Goal: Task Accomplishment & Management: Manage account settings

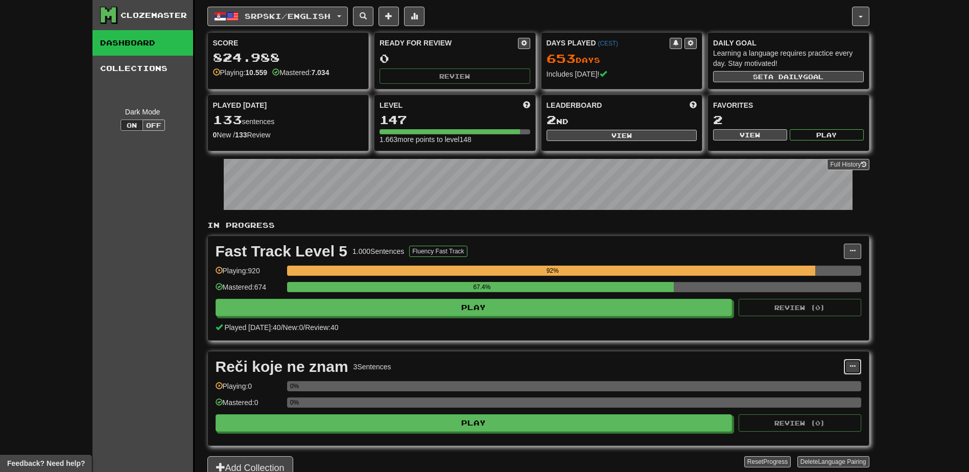
click at [852, 363] on span at bounding box center [853, 366] width 6 height 6
click at [814, 401] on span "Manage Sentences" at bounding box center [810, 398] width 62 height 8
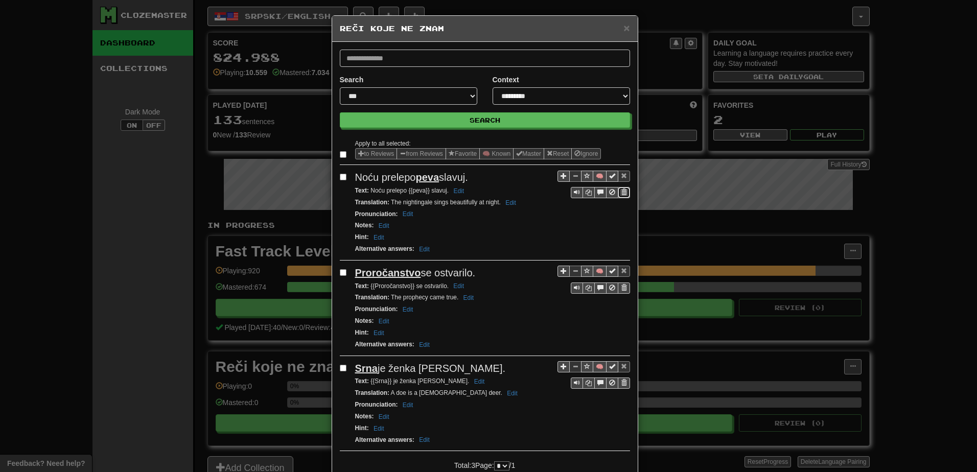
click at [621, 194] on span "Sentence controls" at bounding box center [624, 192] width 6 height 6
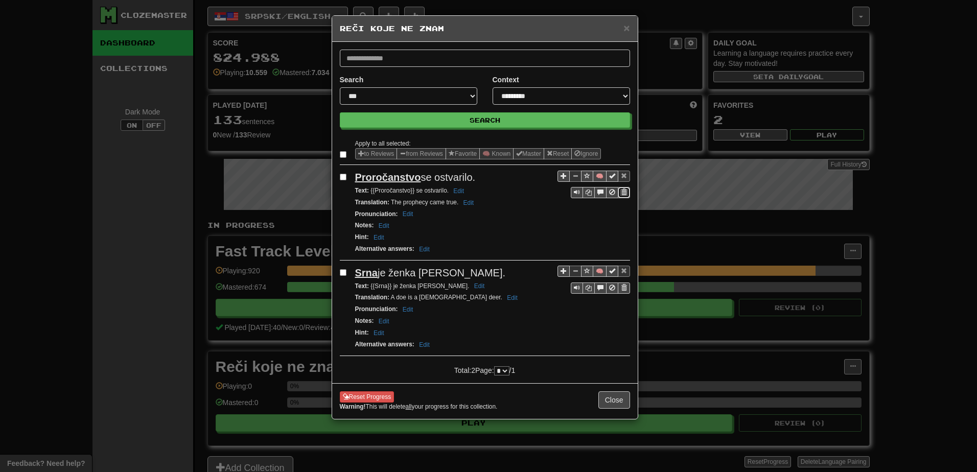
click at [627, 194] on button "Sentence controls" at bounding box center [624, 192] width 12 height 11
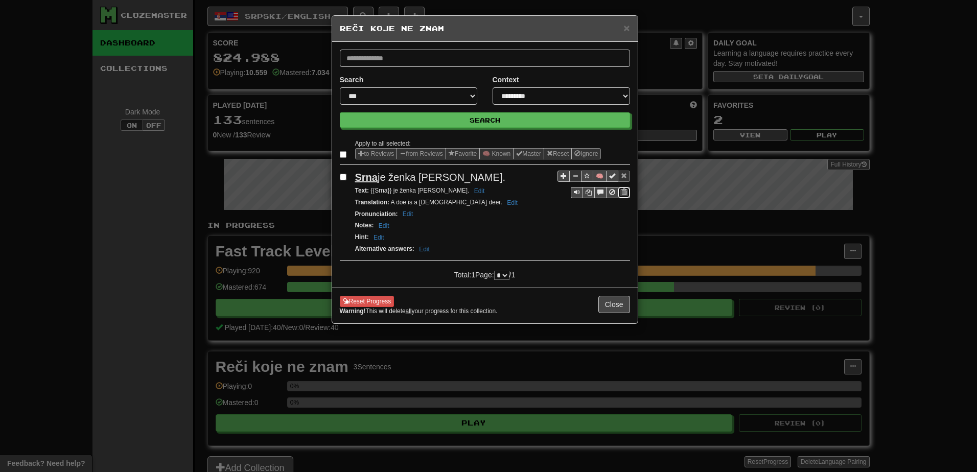
click at [623, 194] on span "Sentence controls" at bounding box center [624, 192] width 6 height 6
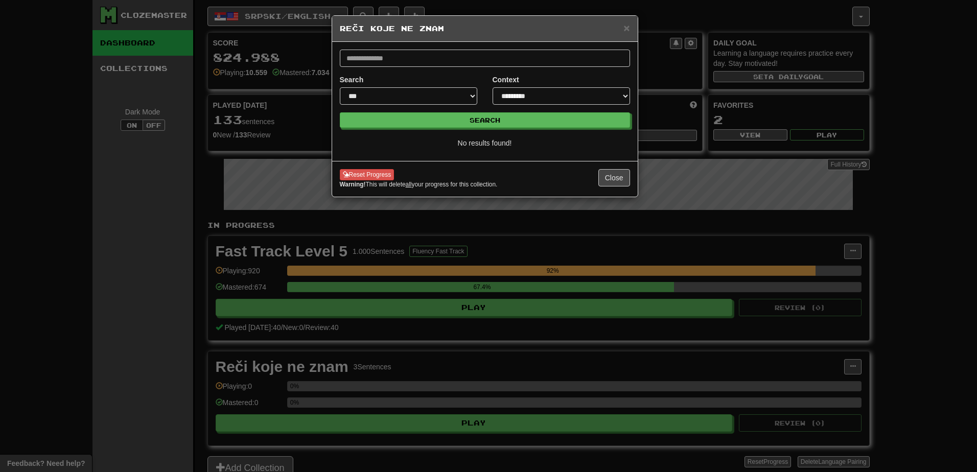
click at [629, 36] on div "× Reči koje ne znam" at bounding box center [485, 29] width 306 height 26
click at [629, 31] on span "×" at bounding box center [626, 28] width 6 height 12
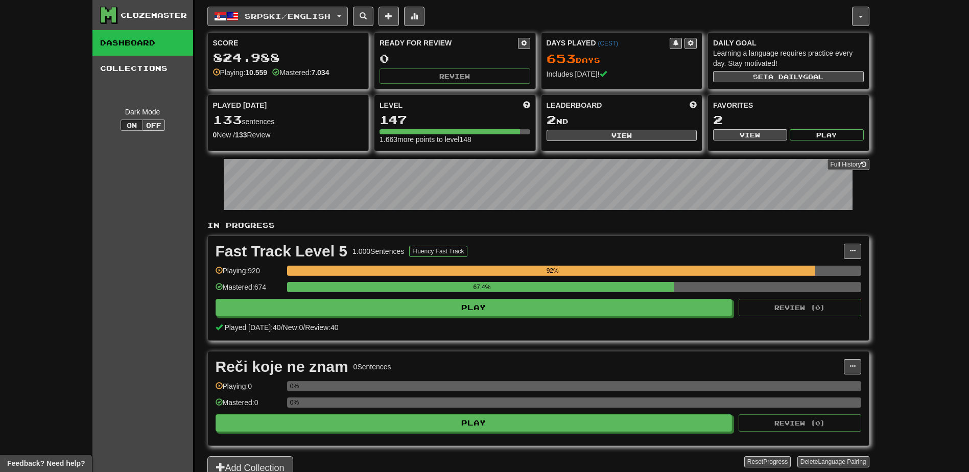
click at [325, 12] on span "Srpski / English" at bounding box center [288, 16] width 86 height 9
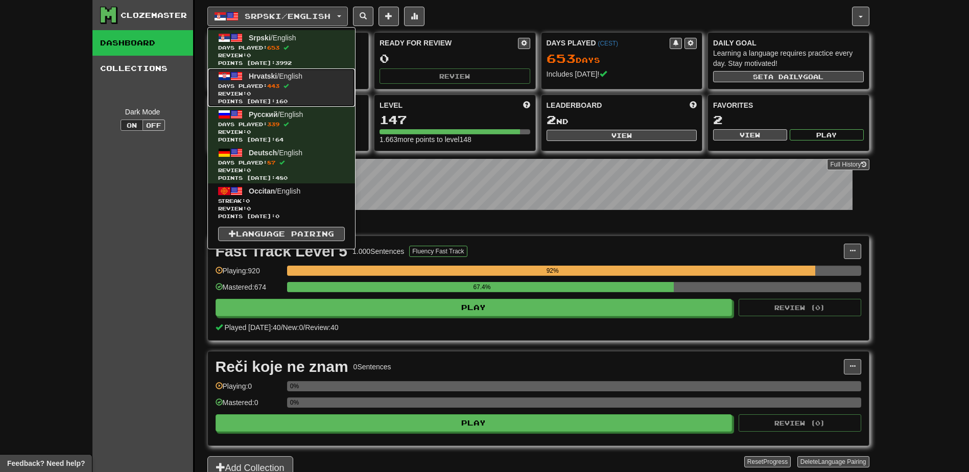
click at [287, 76] on span "Hrvatski / English" at bounding box center [276, 76] width 54 height 8
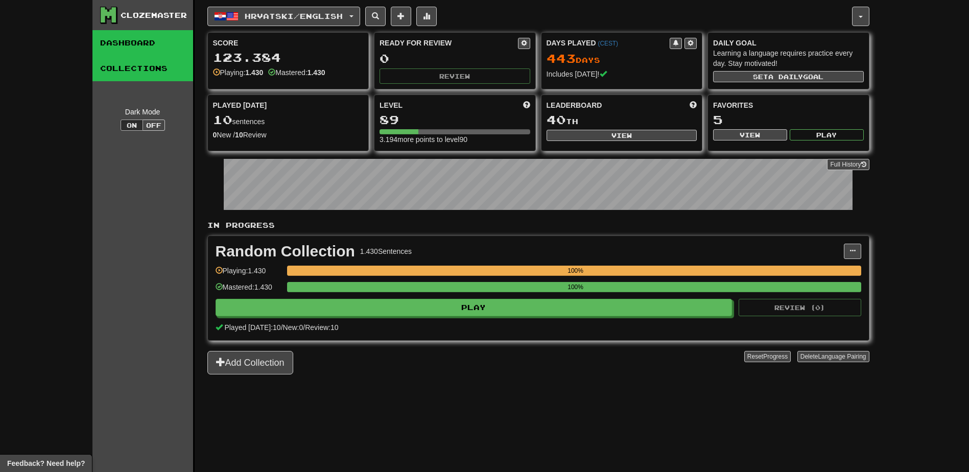
click at [151, 77] on link "Collections" at bounding box center [142, 69] width 101 height 26
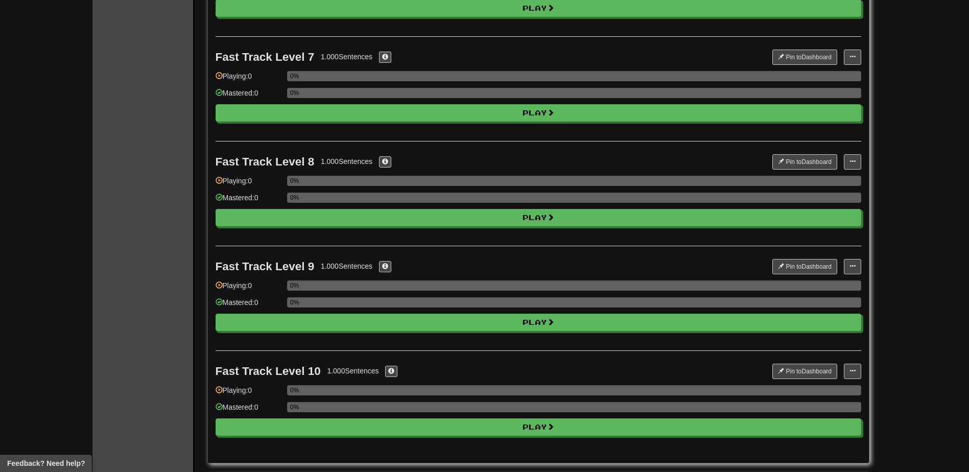
scroll to position [920, 0]
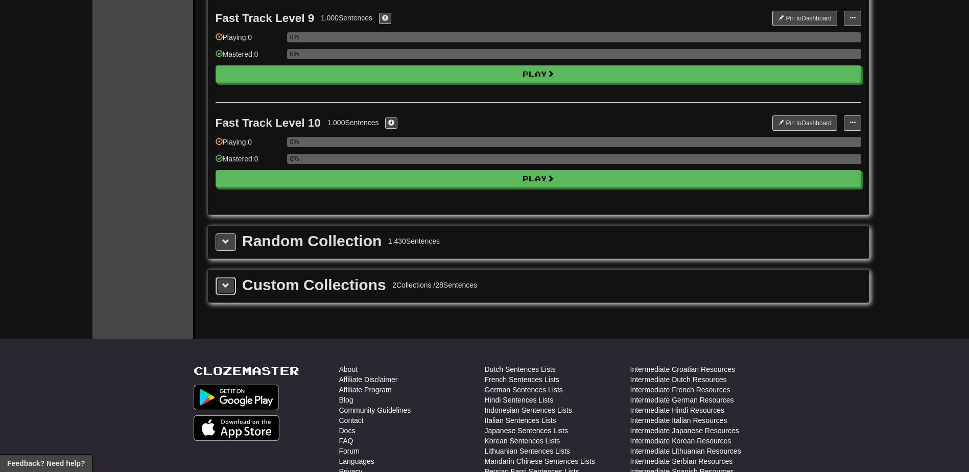
click at [226, 282] on span at bounding box center [225, 285] width 7 height 7
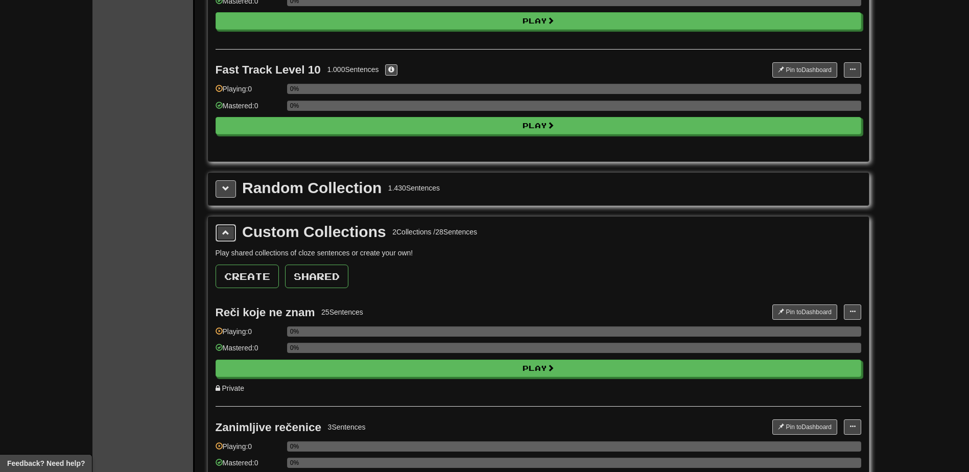
scroll to position [1022, 0]
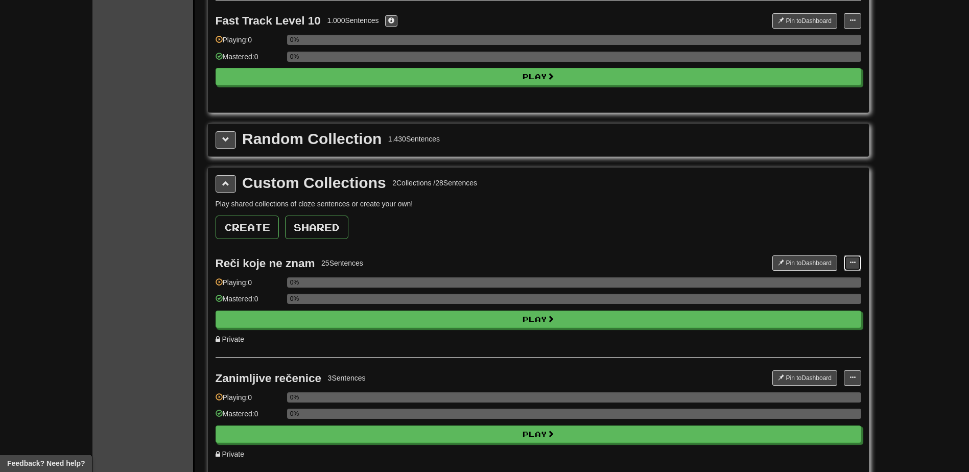
click at [854, 265] on span at bounding box center [853, 263] width 6 height 6
click at [817, 296] on span "Manage Sentences" at bounding box center [820, 295] width 62 height 8
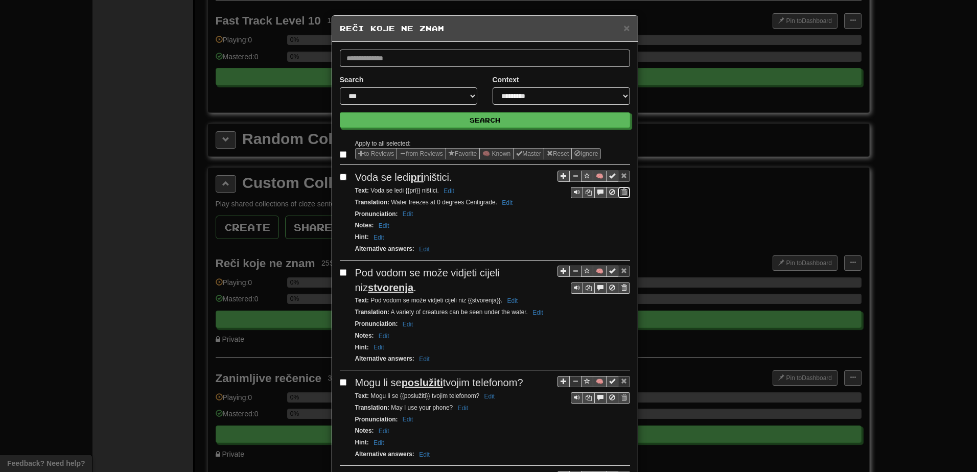
click at [621, 189] on span "Sentence controls" at bounding box center [624, 192] width 6 height 6
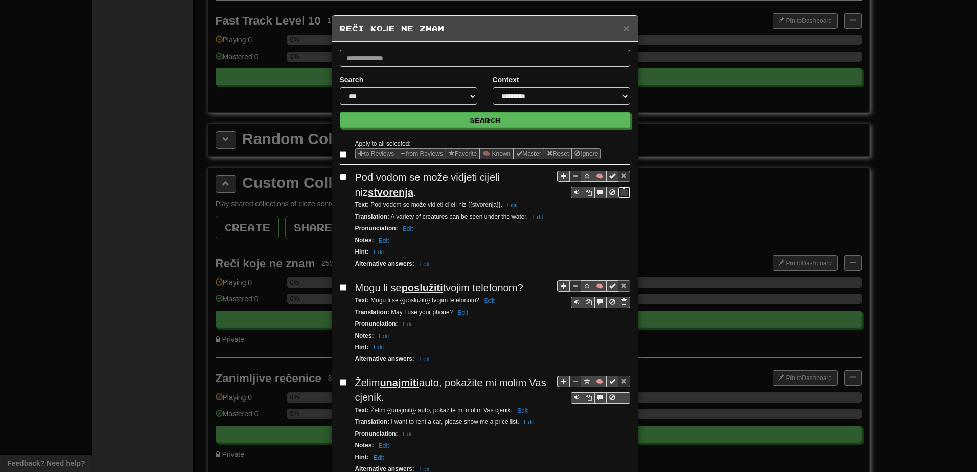
click at [623, 190] on button "Sentence controls" at bounding box center [624, 192] width 12 height 11
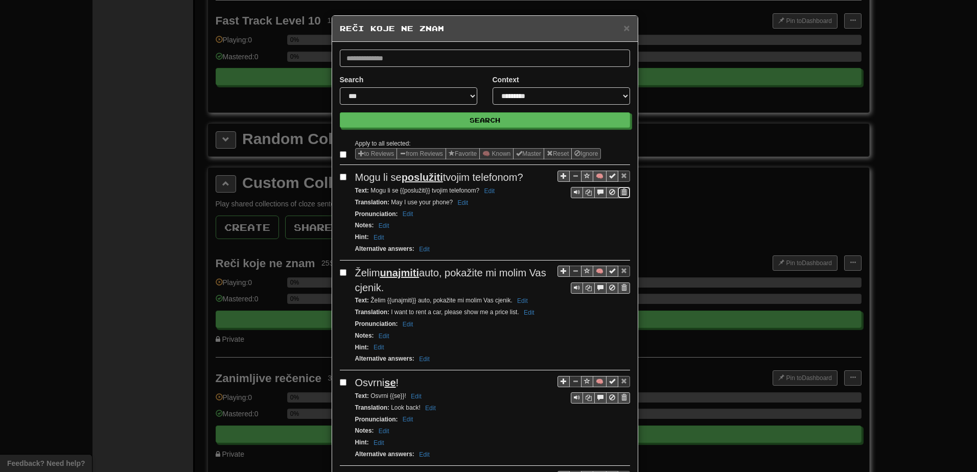
click at [621, 192] on span "Sentence controls" at bounding box center [624, 192] width 6 height 6
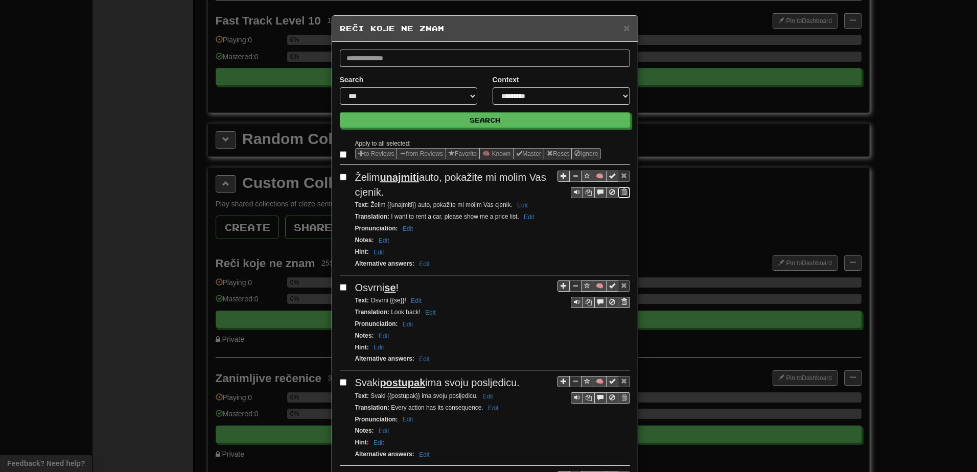
click at [622, 192] on span "Sentence controls" at bounding box center [624, 192] width 6 height 6
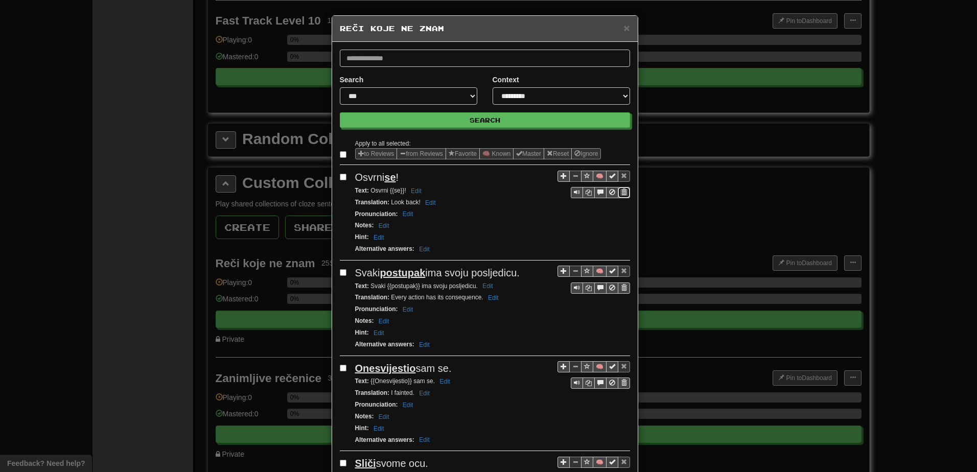
click at [621, 191] on span "Sentence controls" at bounding box center [624, 192] width 6 height 6
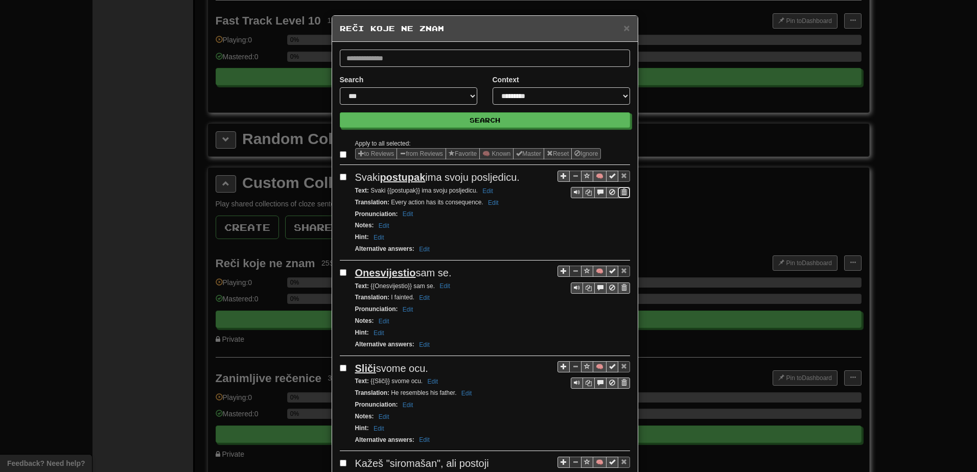
click at [622, 190] on span "Sentence controls" at bounding box center [624, 192] width 6 height 6
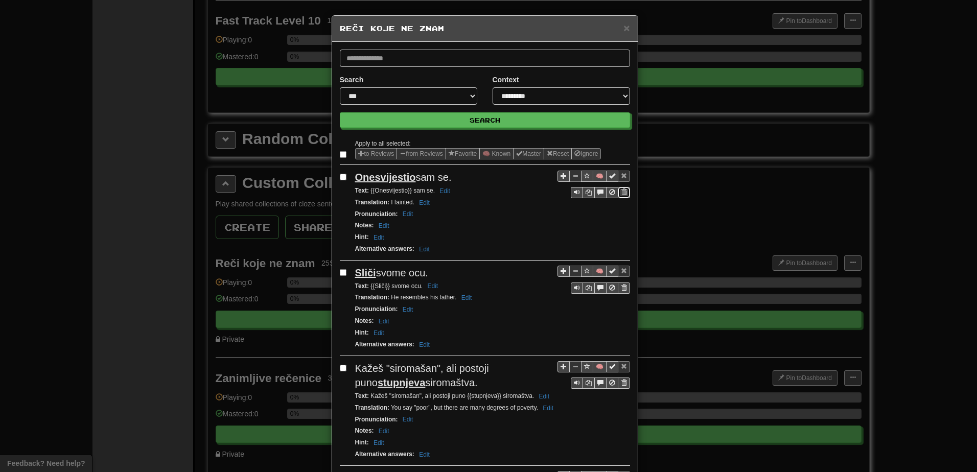
click at [621, 195] on span "Sentence controls" at bounding box center [624, 192] width 6 height 6
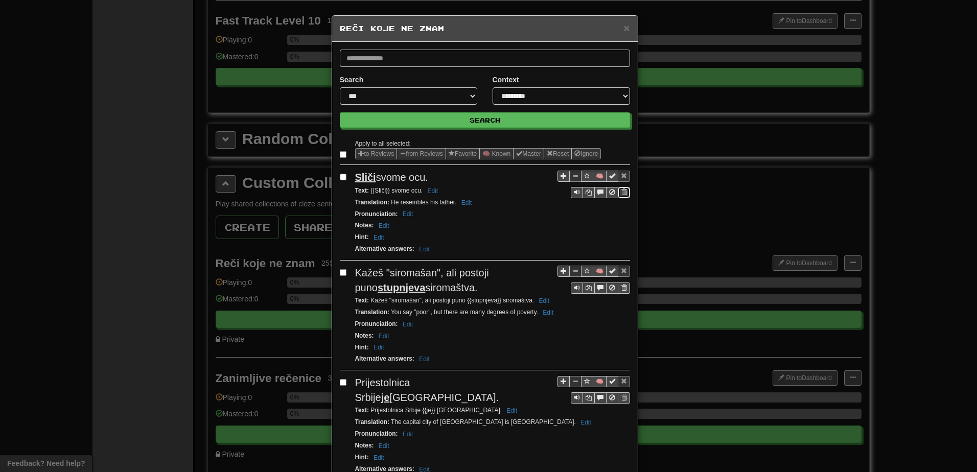
click at [624, 193] on button "Sentence controls" at bounding box center [624, 192] width 12 height 11
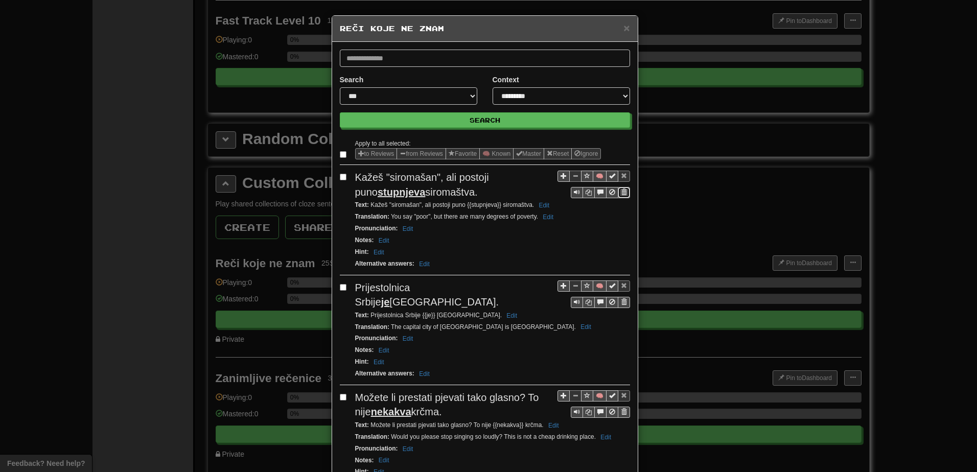
click at [622, 193] on span "Sentence controls" at bounding box center [624, 192] width 6 height 6
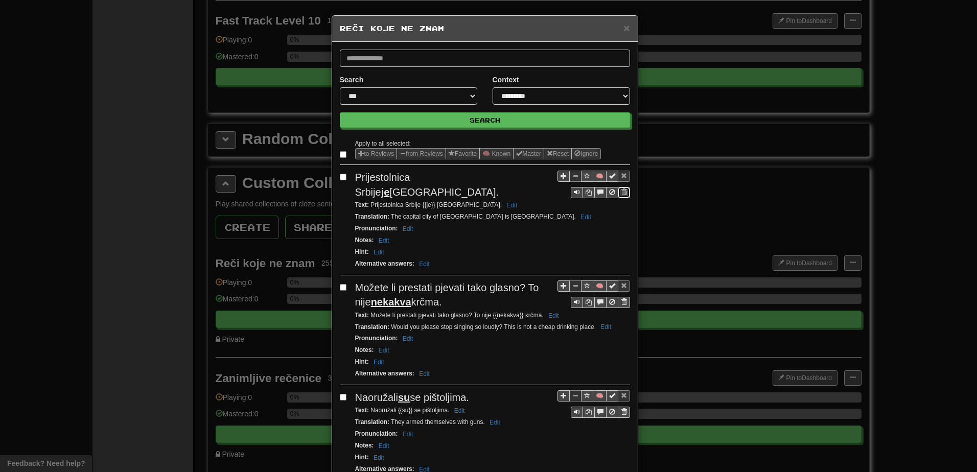
click at [621, 194] on span "Sentence controls" at bounding box center [624, 192] width 6 height 6
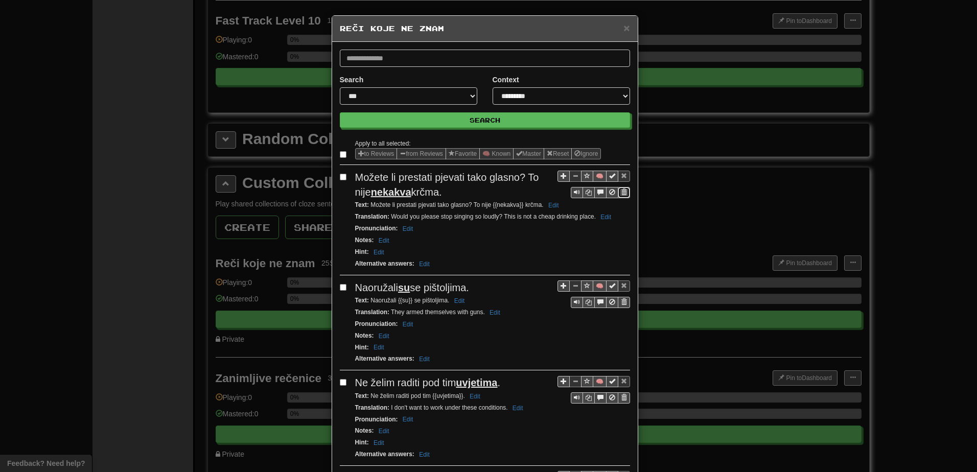
click at [621, 190] on span "Sentence controls" at bounding box center [624, 192] width 6 height 6
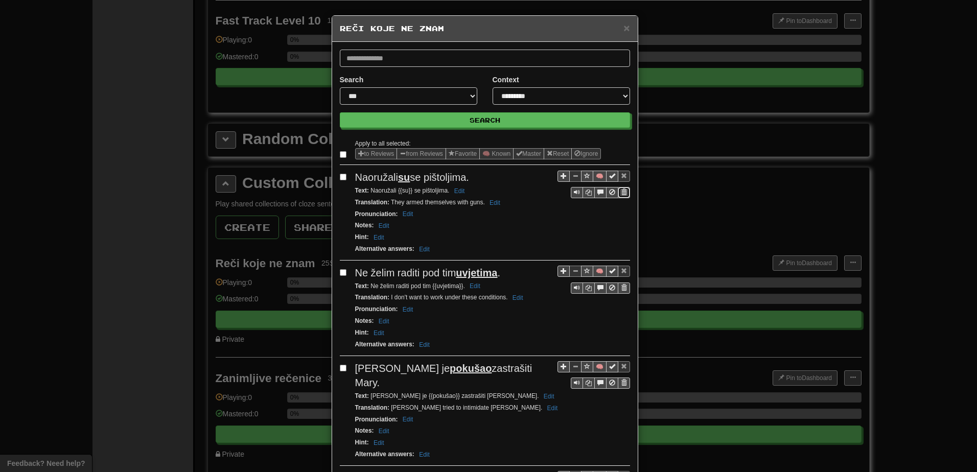
click at [621, 194] on span "Sentence controls" at bounding box center [624, 192] width 6 height 6
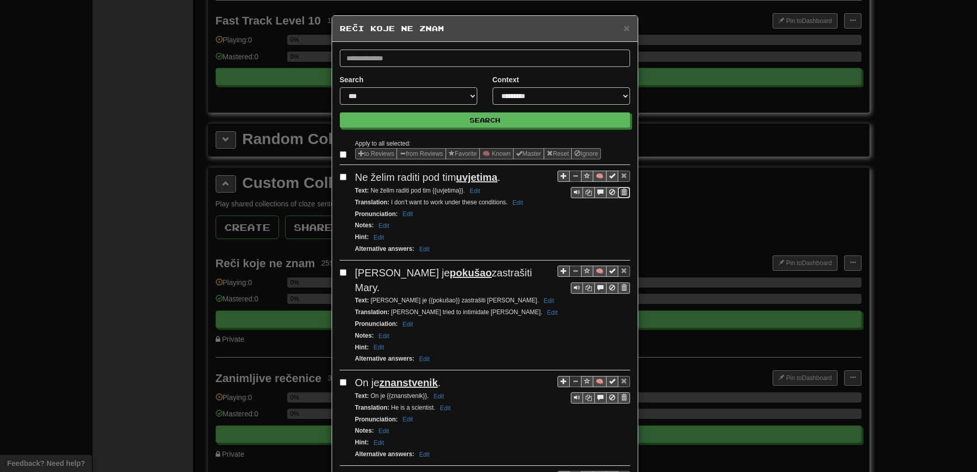
click at [624, 189] on button "Sentence controls" at bounding box center [624, 192] width 12 height 11
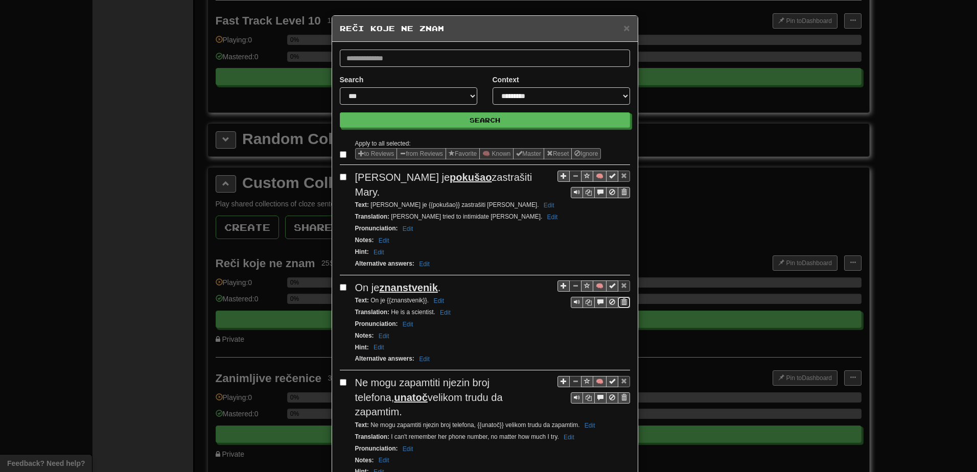
click at [624, 297] on button "Sentence controls" at bounding box center [624, 302] width 12 height 11
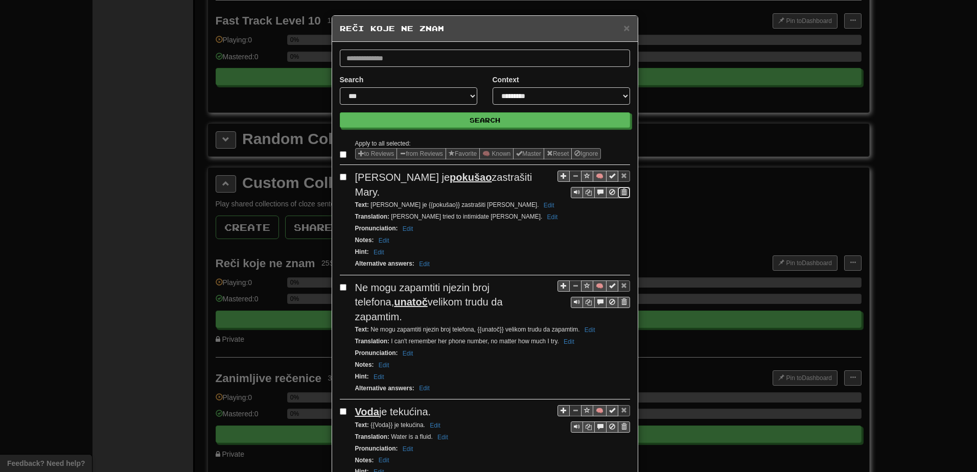
click at [621, 193] on span "Sentence controls" at bounding box center [624, 192] width 6 height 6
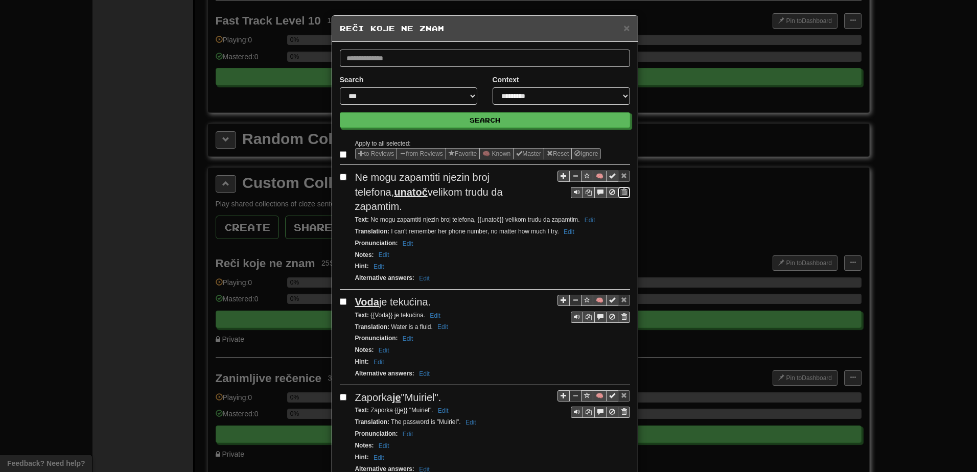
click at [621, 190] on span "Sentence controls" at bounding box center [624, 192] width 6 height 6
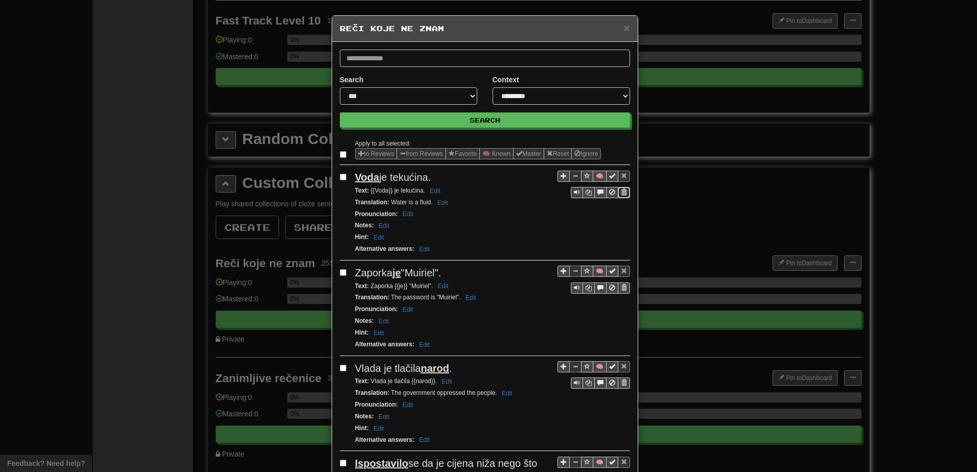
click at [623, 192] on button "Sentence controls" at bounding box center [624, 192] width 12 height 11
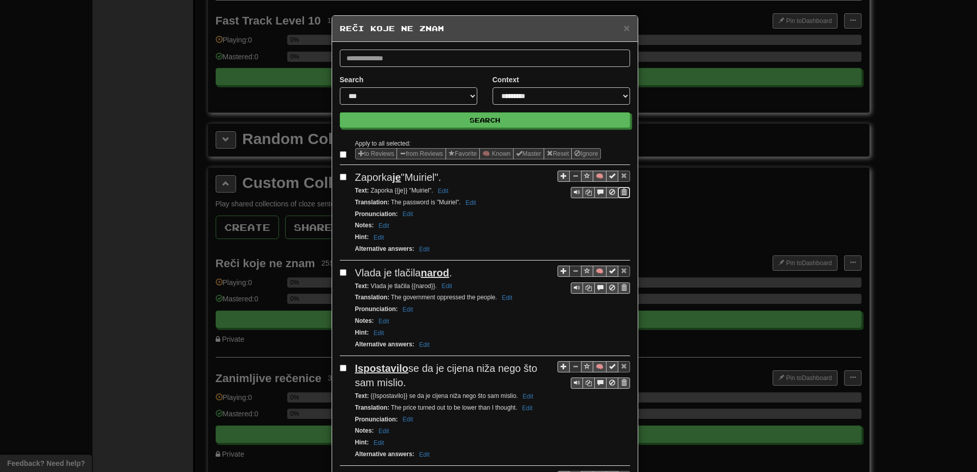
click at [624, 193] on button "Sentence controls" at bounding box center [624, 192] width 12 height 11
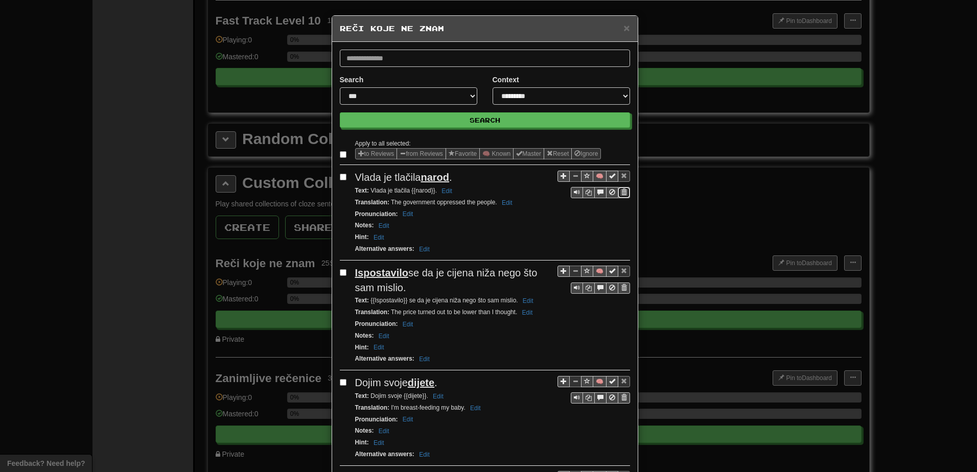
click at [618, 190] on button "Sentence controls" at bounding box center [624, 192] width 12 height 11
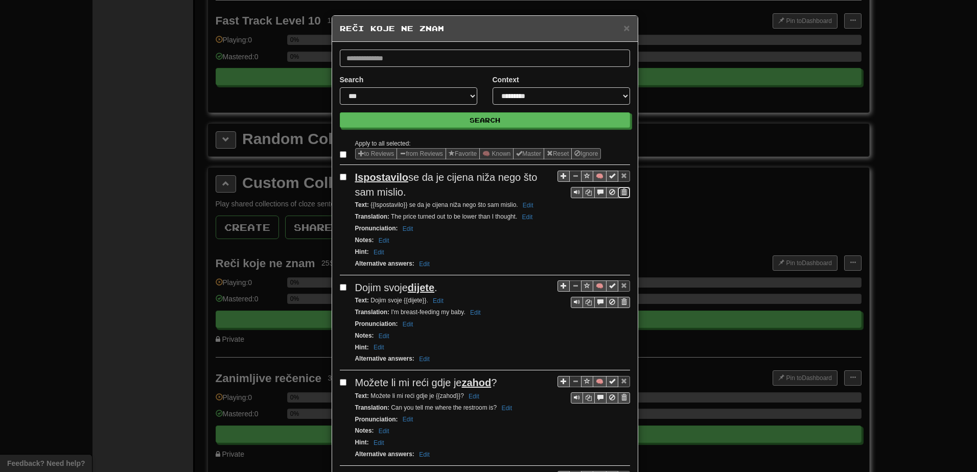
click at [621, 192] on span "Sentence controls" at bounding box center [624, 192] width 6 height 6
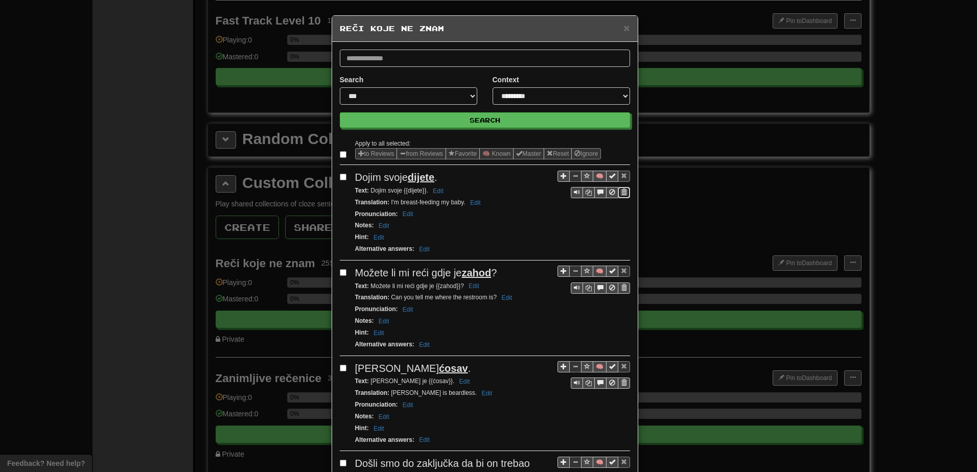
click at [621, 193] on span "Sentence controls" at bounding box center [624, 192] width 6 height 6
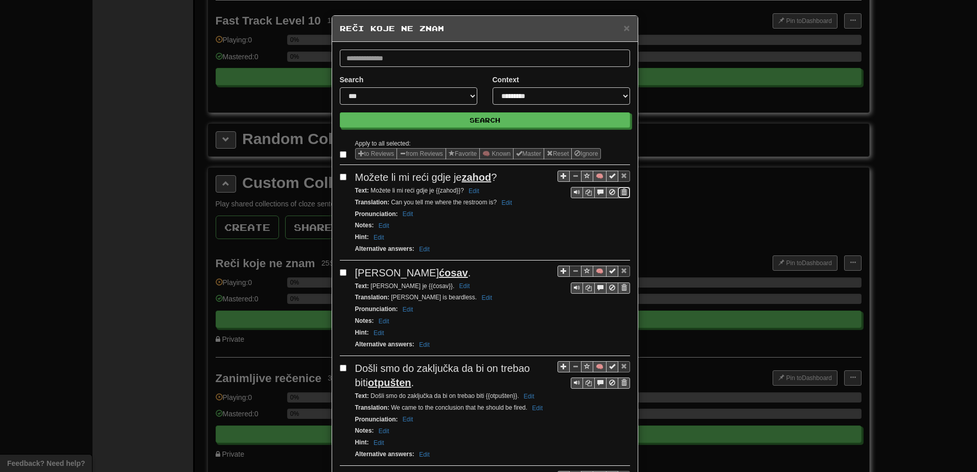
click at [621, 192] on span "Sentence controls" at bounding box center [624, 192] width 6 height 6
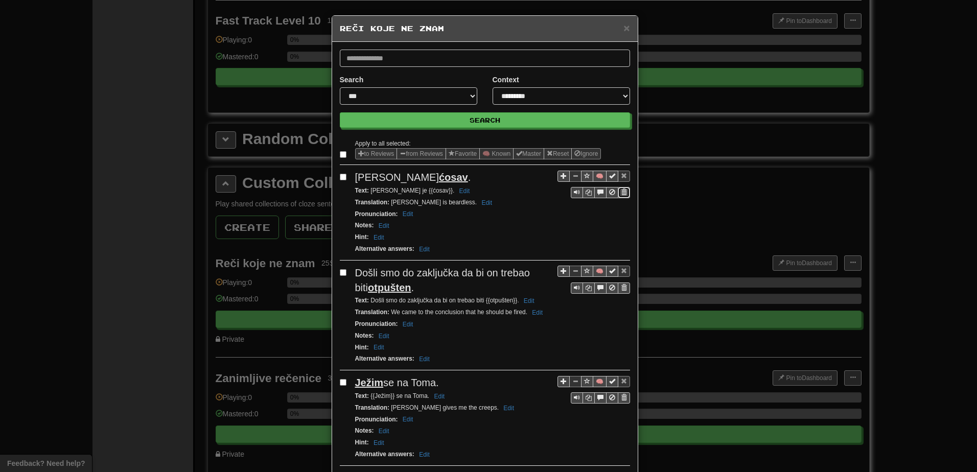
click at [621, 188] on button "Sentence controls" at bounding box center [624, 192] width 12 height 11
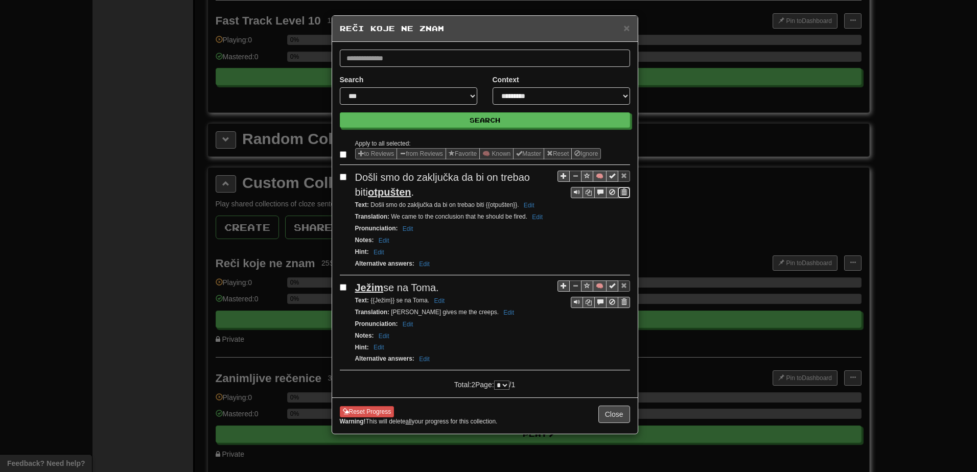
click at [624, 191] on span "Sentence controls" at bounding box center [624, 192] width 6 height 6
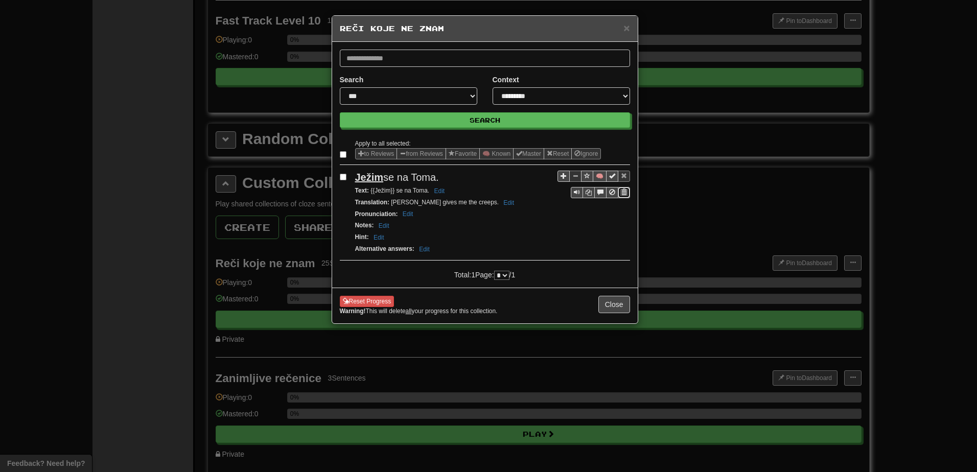
click at [623, 192] on span "Sentence controls" at bounding box center [624, 192] width 6 height 6
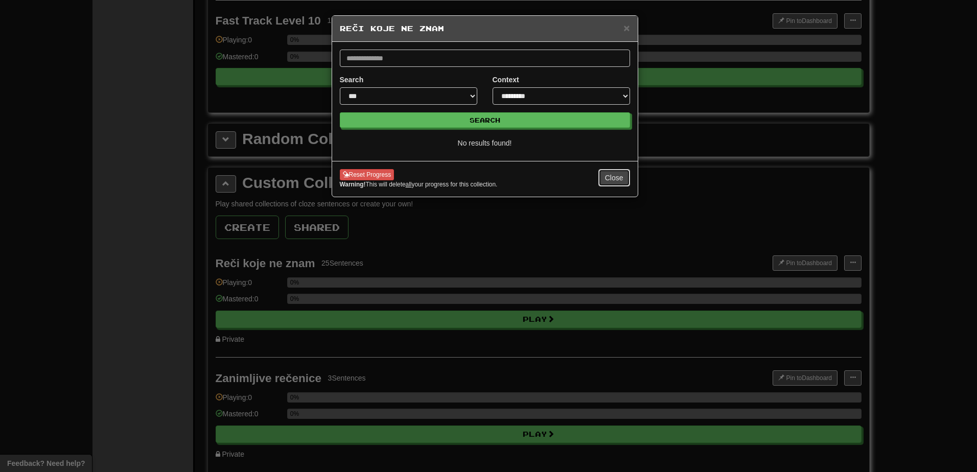
click at [617, 171] on button "Close" at bounding box center [614, 177] width 32 height 17
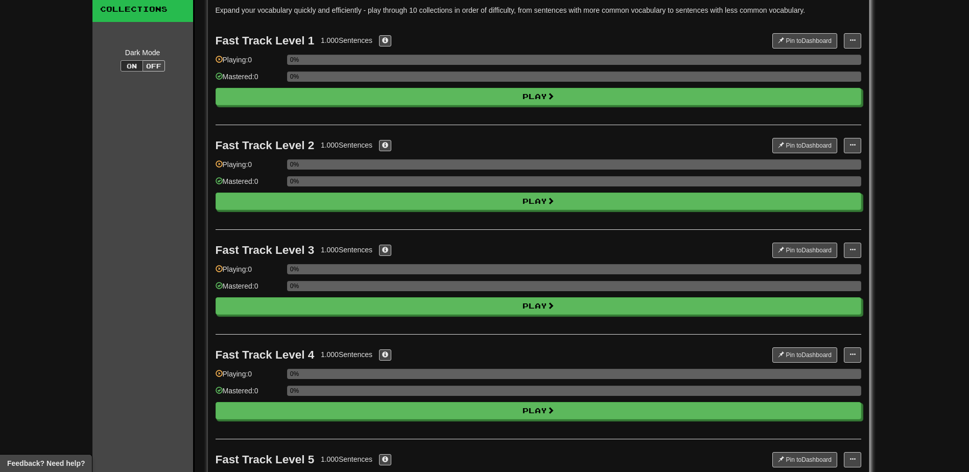
scroll to position [0, 0]
